Goal: Use online tool/utility: Utilize a website feature to perform a specific function

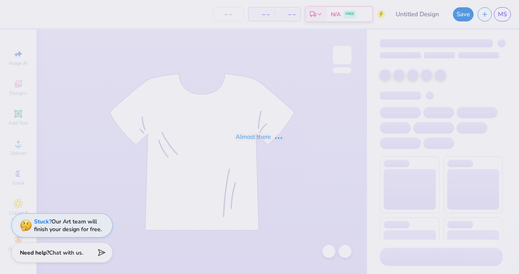
type input "[PERSON_NAME] : [GEOGRAPHIC_DATA]"
type input "24"
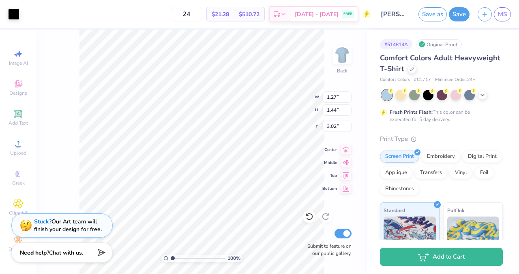
type input "1.09"
type input "1.40"
type input "2.65"
type input "1.33"
type input "1.54"
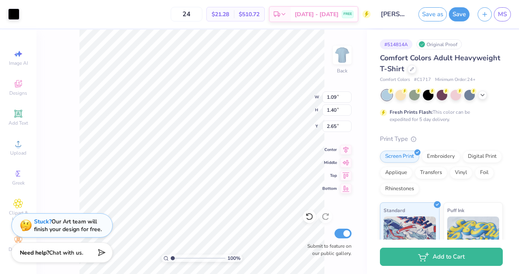
type input "2.18"
type input "9.29"
type input "11.31"
type input "3.60"
click at [307, 221] on div at bounding box center [309, 216] width 13 height 13
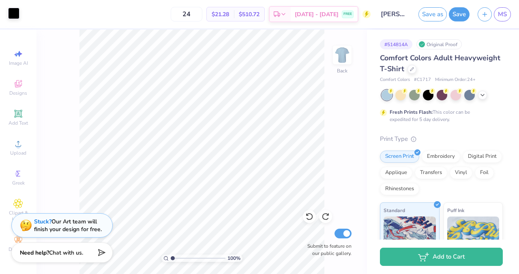
click at [16, 15] on div at bounding box center [13, 13] width 11 height 11
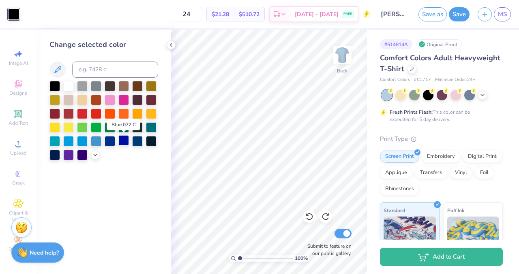
click at [122, 140] on div at bounding box center [123, 140] width 11 height 11
click at [113, 140] on div at bounding box center [110, 140] width 11 height 11
click at [54, 155] on div at bounding box center [54, 154] width 11 height 11
click at [110, 140] on div at bounding box center [110, 140] width 11 height 11
click at [56, 87] on div at bounding box center [54, 85] width 11 height 11
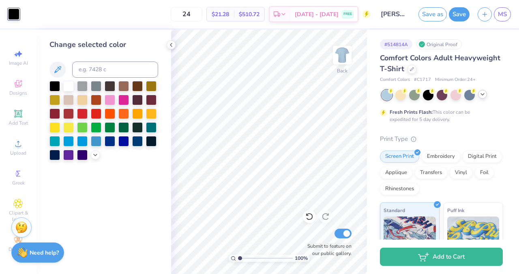
click at [481, 95] on icon at bounding box center [482, 94] width 6 height 6
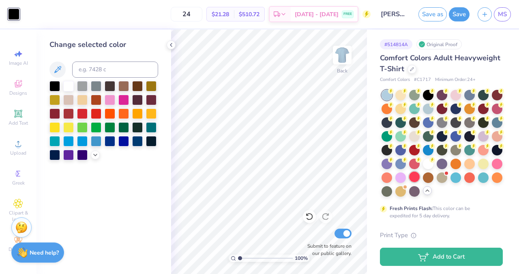
click at [415, 175] on div at bounding box center [414, 177] width 11 height 11
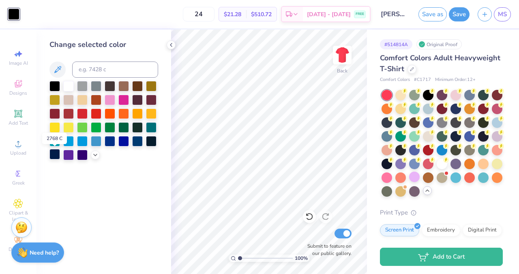
click at [54, 155] on div at bounding box center [54, 154] width 11 height 11
click at [79, 143] on div at bounding box center [82, 140] width 11 height 11
click at [96, 140] on div at bounding box center [96, 140] width 11 height 11
click at [55, 153] on div at bounding box center [54, 154] width 11 height 11
click at [112, 140] on div at bounding box center [110, 140] width 11 height 11
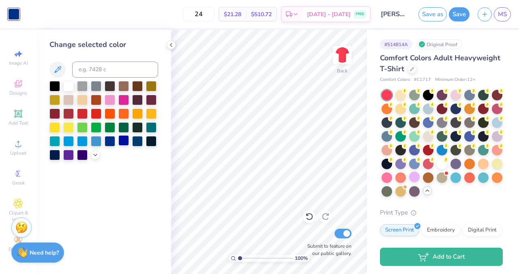
click at [126, 138] on div at bounding box center [123, 140] width 11 height 11
click at [139, 140] on div at bounding box center [137, 140] width 11 height 11
click at [498, 108] on div at bounding box center [496, 108] width 11 height 11
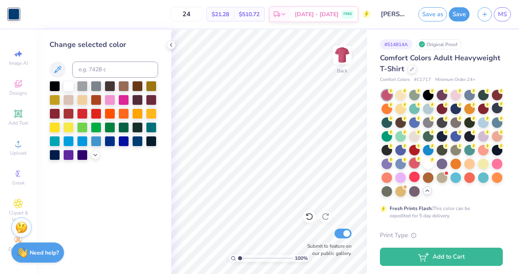
click at [413, 165] on div at bounding box center [414, 163] width 11 height 11
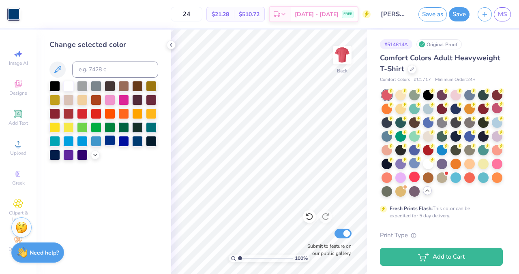
click at [111, 143] on div at bounding box center [110, 140] width 11 height 11
click at [124, 142] on div at bounding box center [123, 140] width 11 height 11
click at [133, 142] on div at bounding box center [137, 140] width 11 height 11
click at [496, 124] on div at bounding box center [496, 122] width 11 height 11
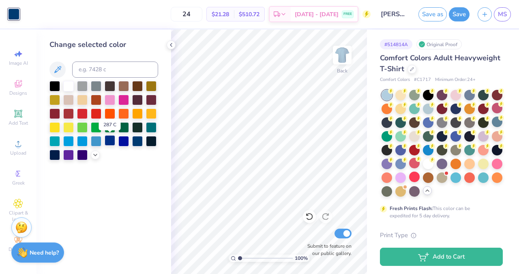
click at [109, 142] on div at bounding box center [110, 140] width 11 height 11
click at [117, 171] on div "Change selected color" at bounding box center [103, 152] width 134 height 245
click at [52, 85] on div at bounding box center [54, 85] width 11 height 11
